Goal: Information Seeking & Learning: Check status

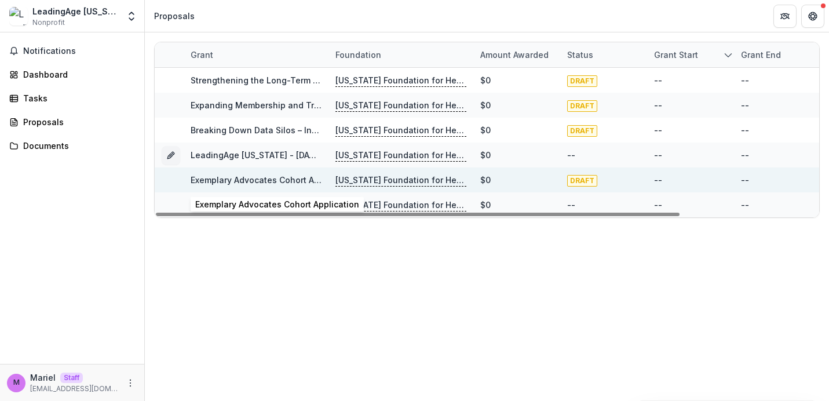
click at [271, 177] on link "Exemplary Advocates Cohort Application" at bounding box center [273, 180] width 164 height 10
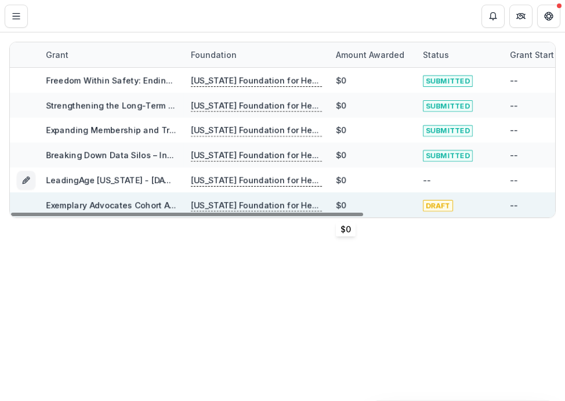
scroll to position [0, 2]
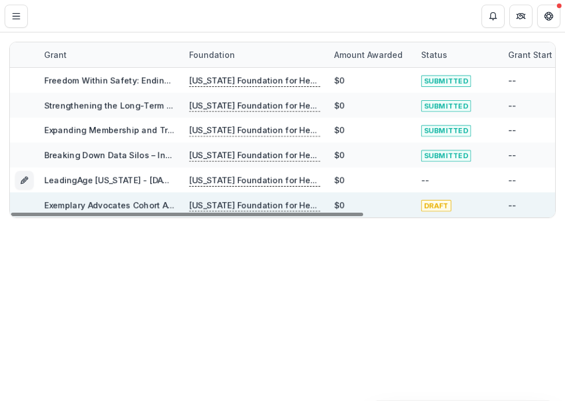
click at [562, 176] on div "Grant Foundation Amount awarded Status Grant start Grant end Due Date Report Du…" at bounding box center [282, 129] width 565 height 195
